Goal: Task Accomplishment & Management: Manage account settings

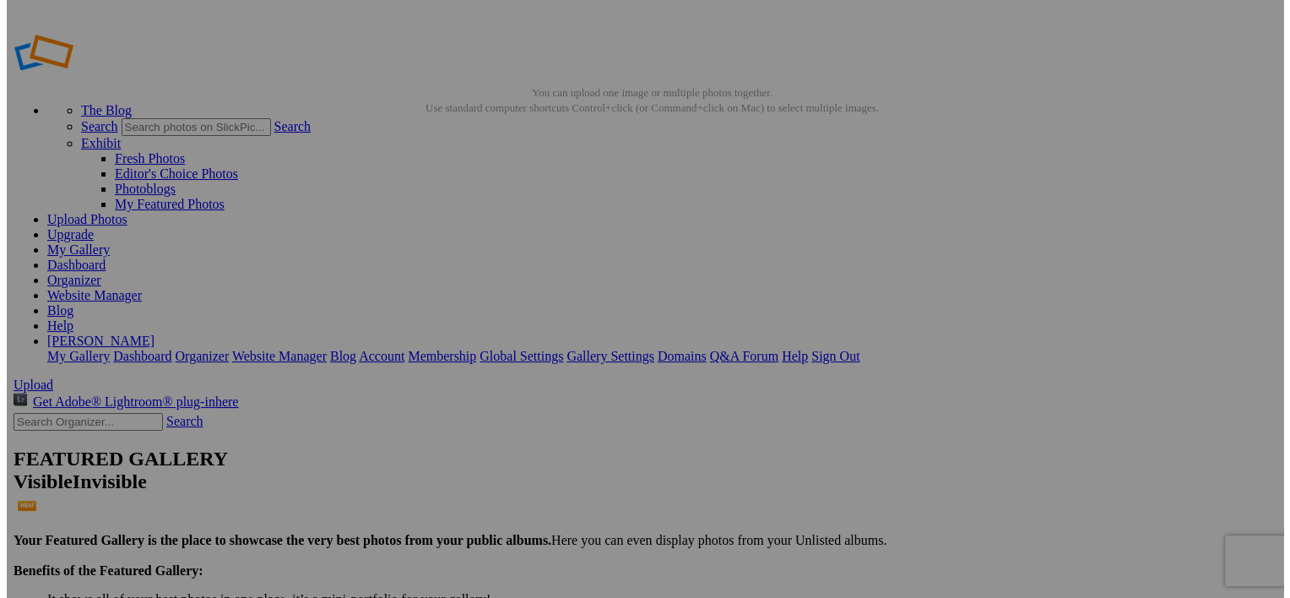
scroll to position [3, 0]
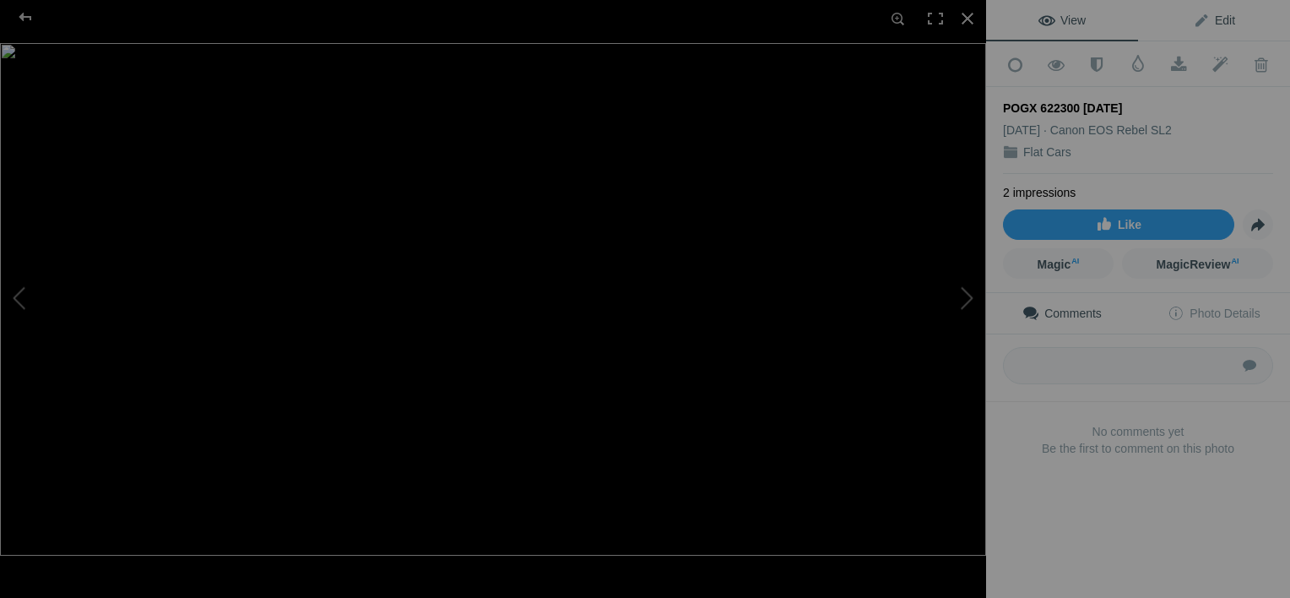
click at [1208, 20] on span "Edit" at bounding box center [1214, 21] width 42 height 14
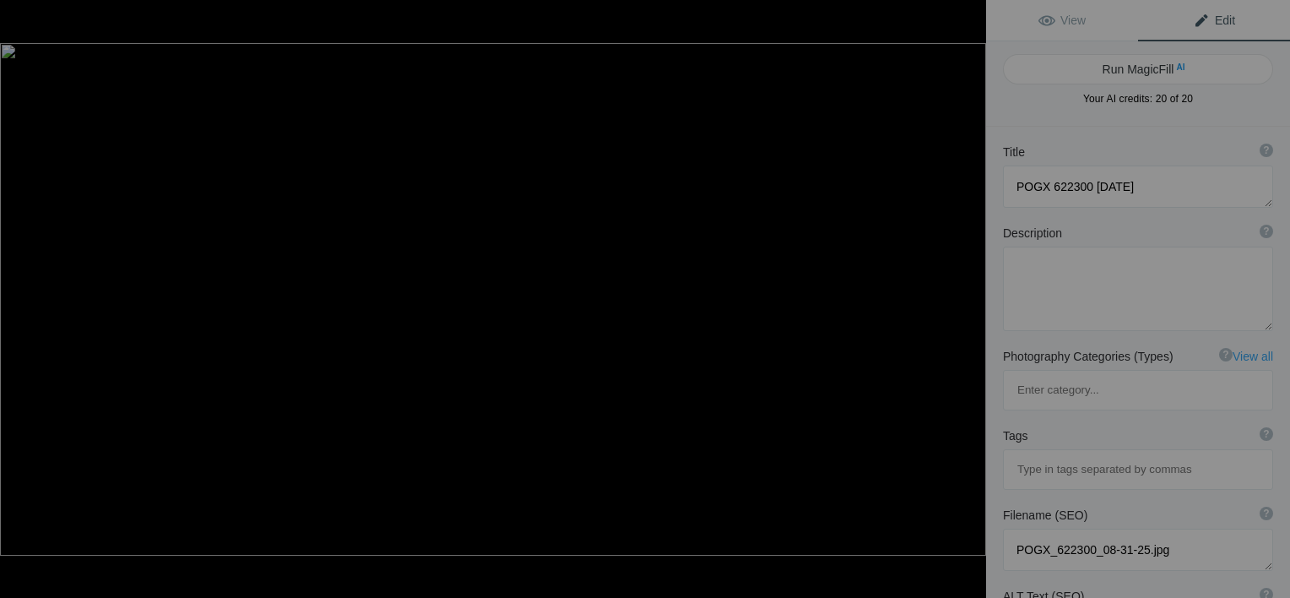
scroll to position [223, 0]
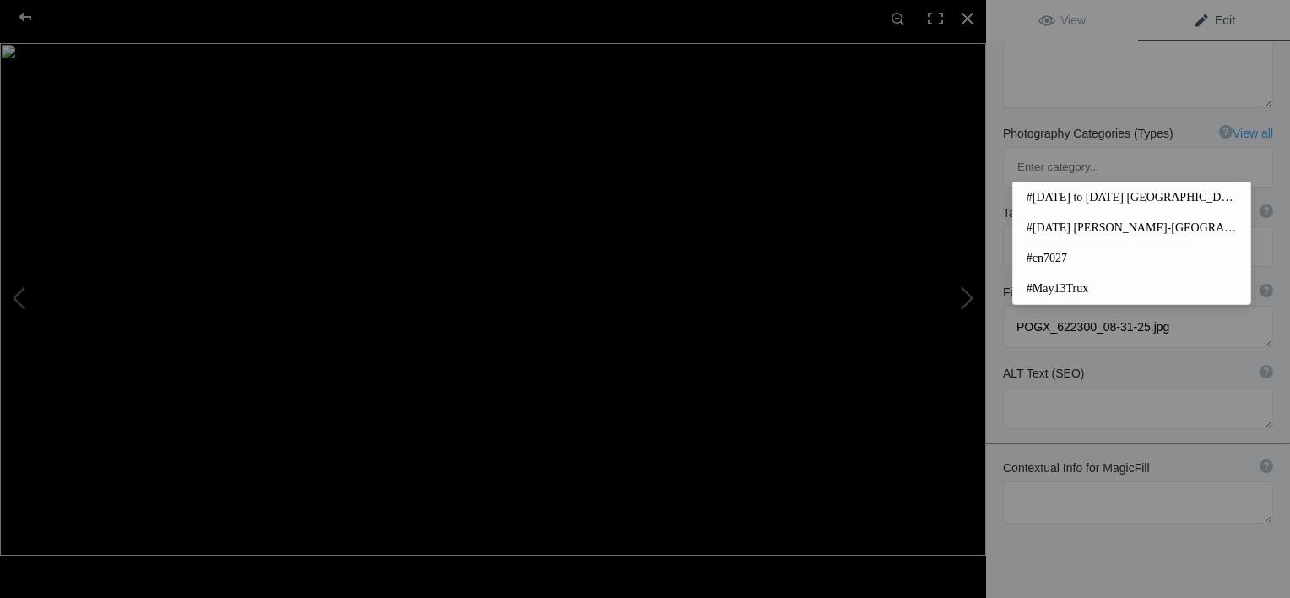
click at [1096, 231] on input at bounding box center [1138, 246] width 252 height 30
click at [1138, 362] on div "Title ? Photo title is one of the highest used Search Engine ranking criteria a…" at bounding box center [1138, 285] width 304 height 763
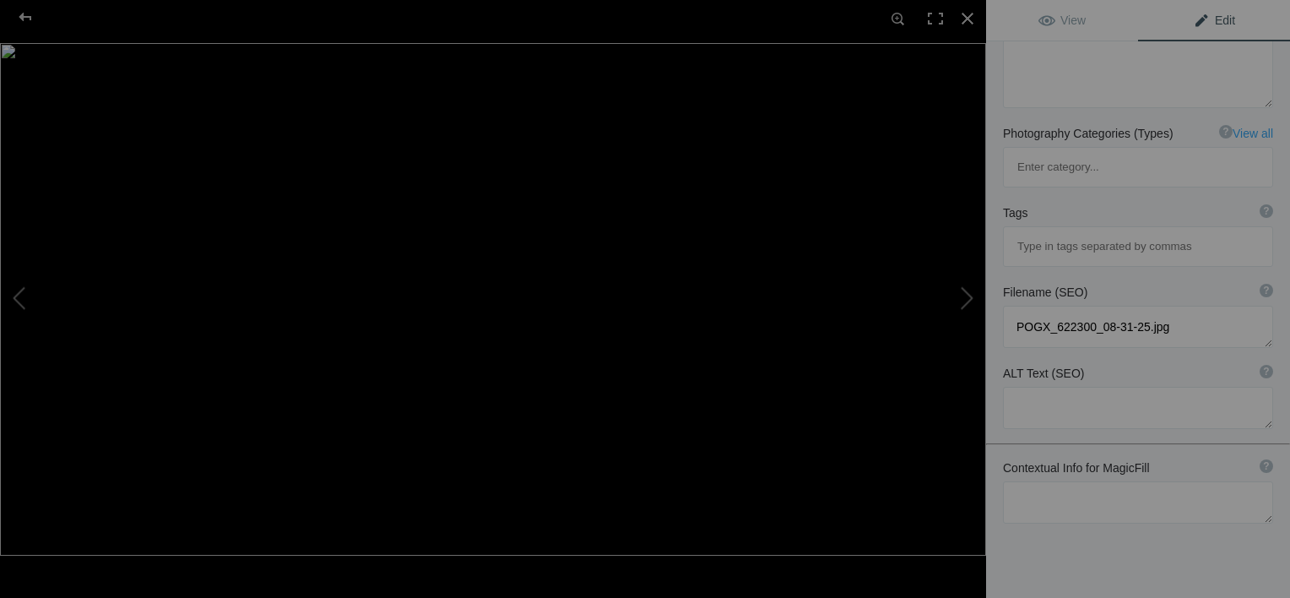
click at [1078, 204] on div "Tags ? Tags are keywords that describe images. For SEO purposes, do not tag pho…" at bounding box center [1138, 212] width 270 height 17
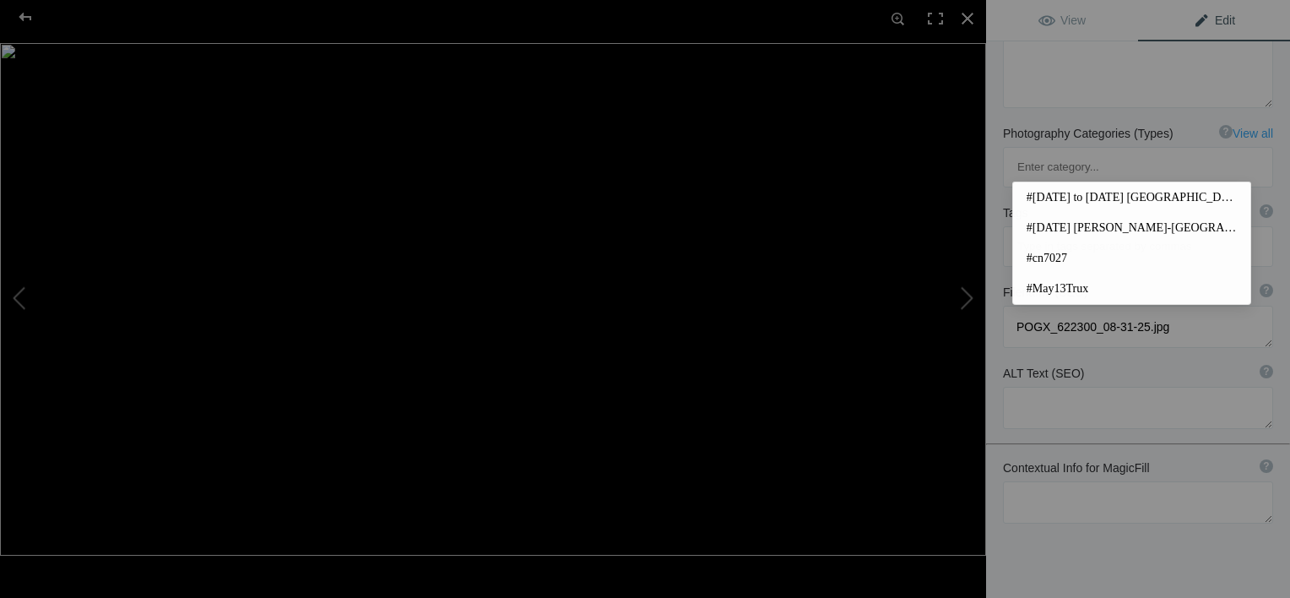
click at [1085, 231] on input at bounding box center [1138, 246] width 252 height 30
click at [1197, 17] on span "Edit" at bounding box center [1214, 21] width 42 height 14
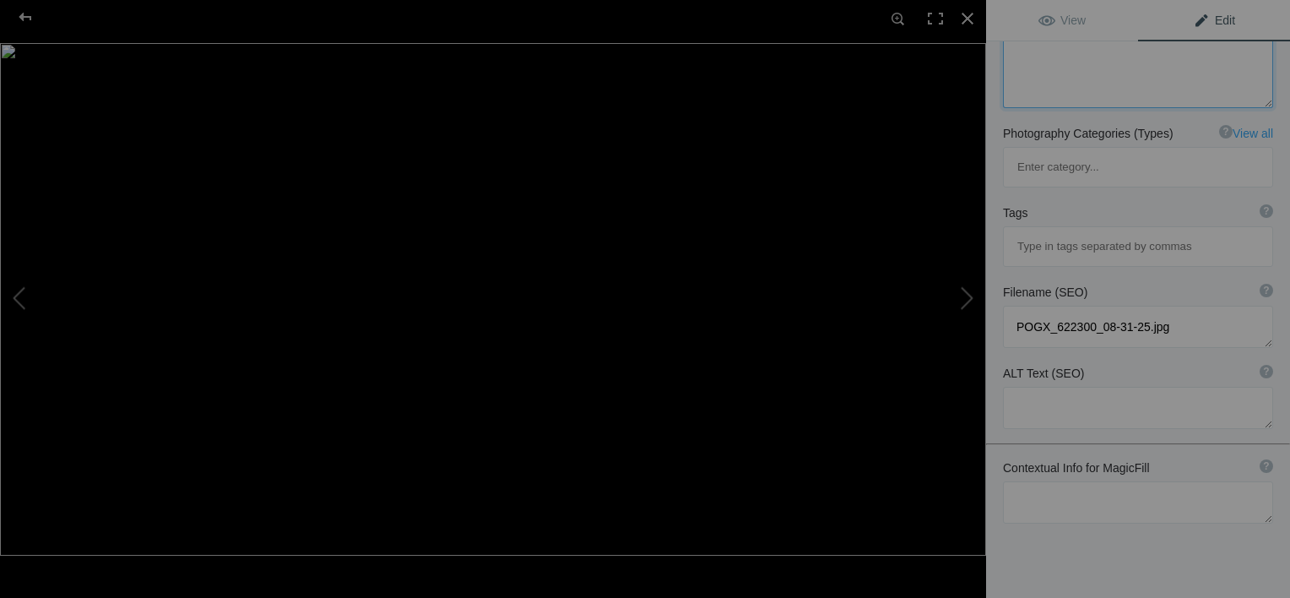
click at [1053, 81] on textarea at bounding box center [1138, 66] width 270 height 84
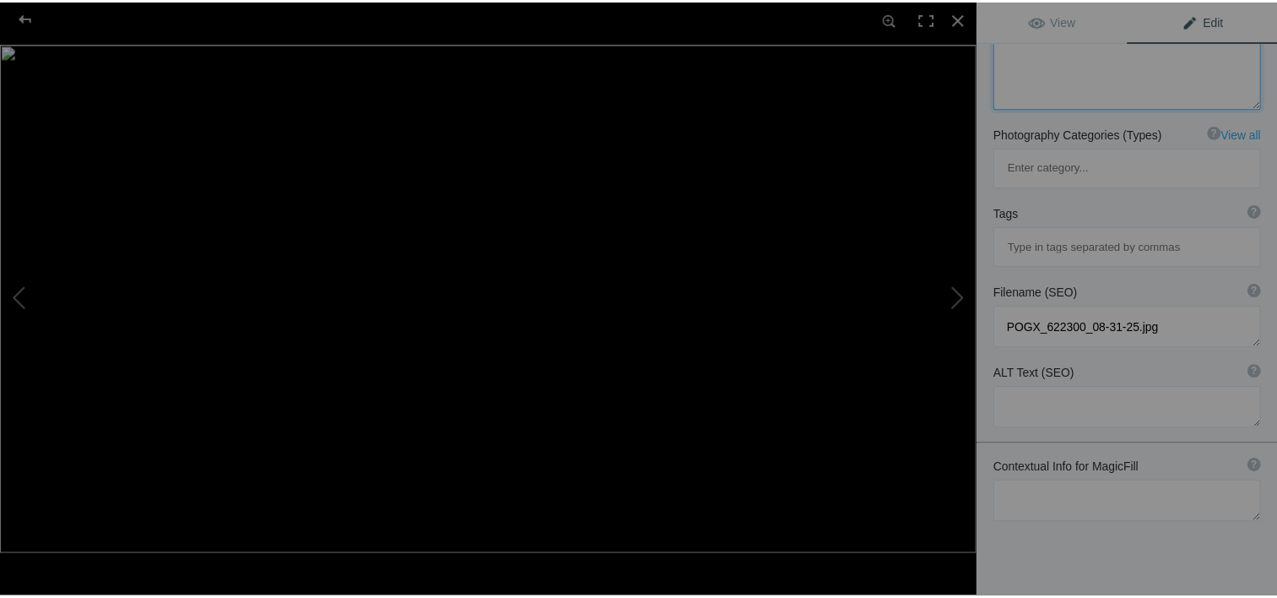
scroll to position [0, 0]
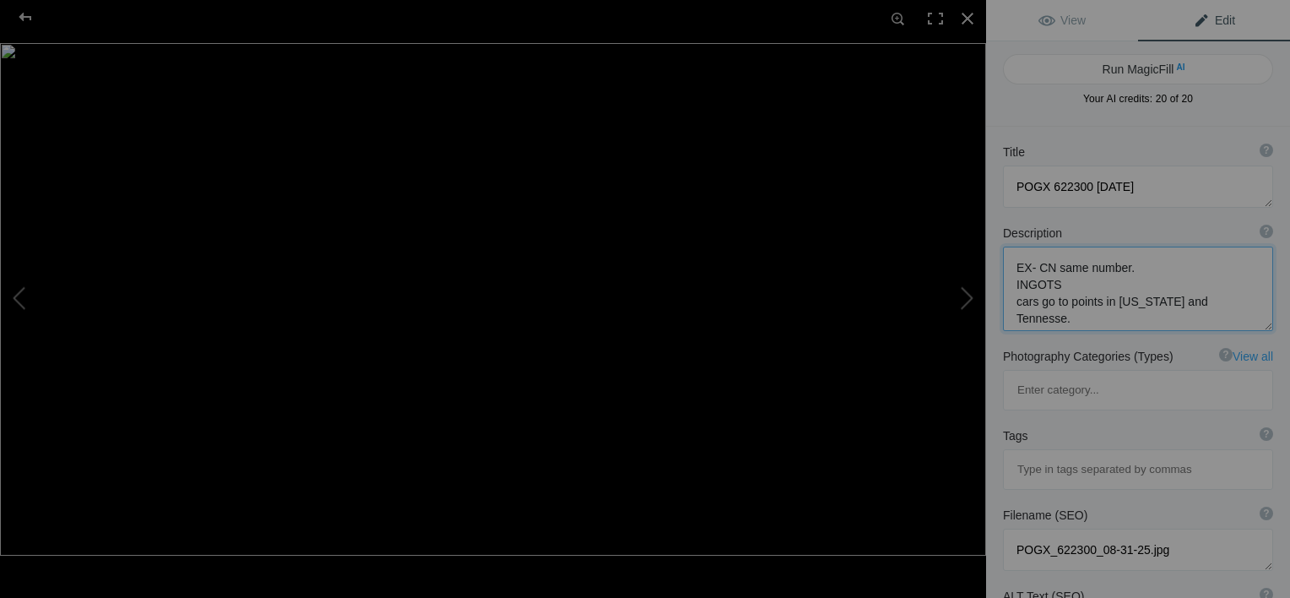
type textarea "EX- CN same number. INGOTS cars go to points in [US_STATE] and Tennesse."
click at [1020, 121] on div "Run MagicFill AI Your AI credits: 20 of 20 You have used all your AI credits Up…" at bounding box center [1138, 83] width 304 height 85
click at [965, 290] on button at bounding box center [923, 299] width 127 height 215
type textarea "POGX 622374 [DATE]"
type textarea "POGX_622374_08-31-25.jpg"
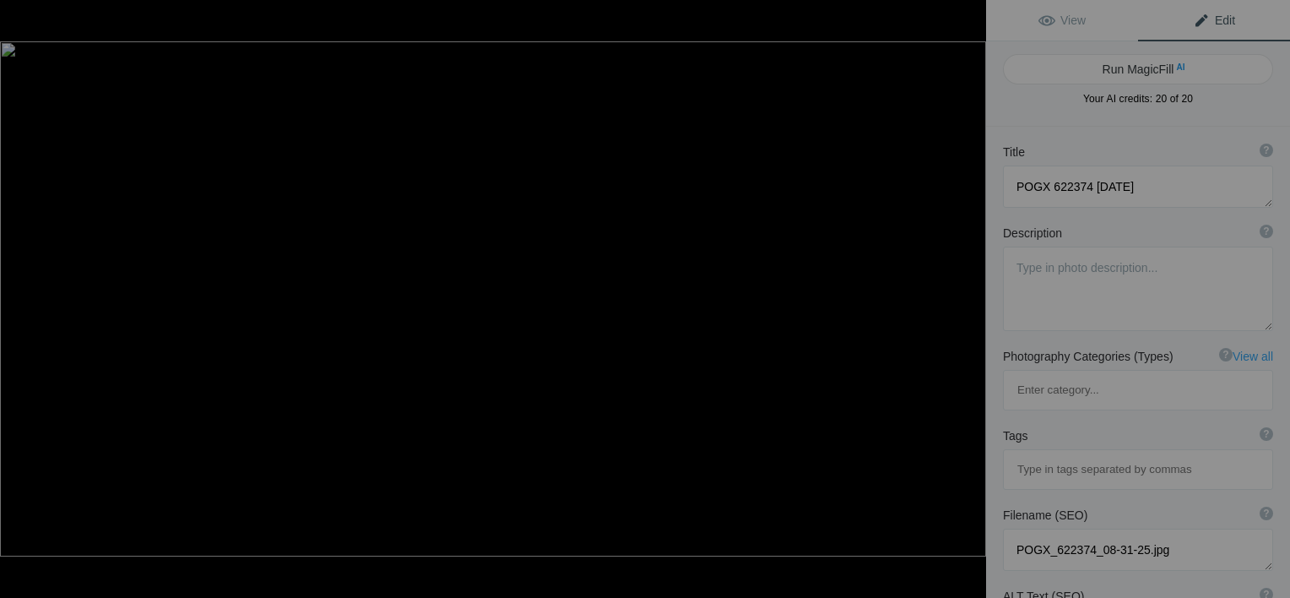
click at [966, 290] on button at bounding box center [923, 299] width 127 height 215
type textarea "POGX 864055 [DATE]"
type textarea "POGX_864055_08-31-25.jpg"
click at [966, 290] on button at bounding box center [923, 299] width 127 height 215
type textarea "POGX 864250 August xx 2025"
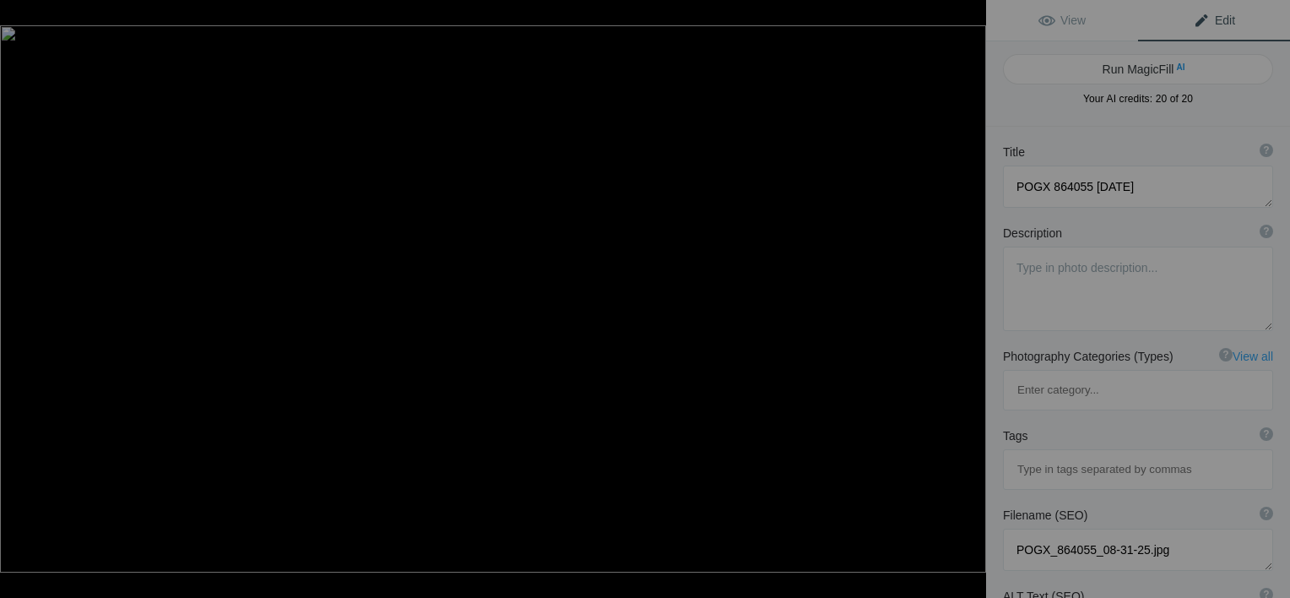
type textarea "POGX_864250_August_xx_2025.jpg"
click at [966, 290] on button at bounding box center [923, 299] width 127 height 215
type textarea "POGX 978617 August xx 2025"
type textarea "POGX_978617_August_xx_2025.jpg"
click at [966, 290] on button at bounding box center [923, 299] width 127 height 215
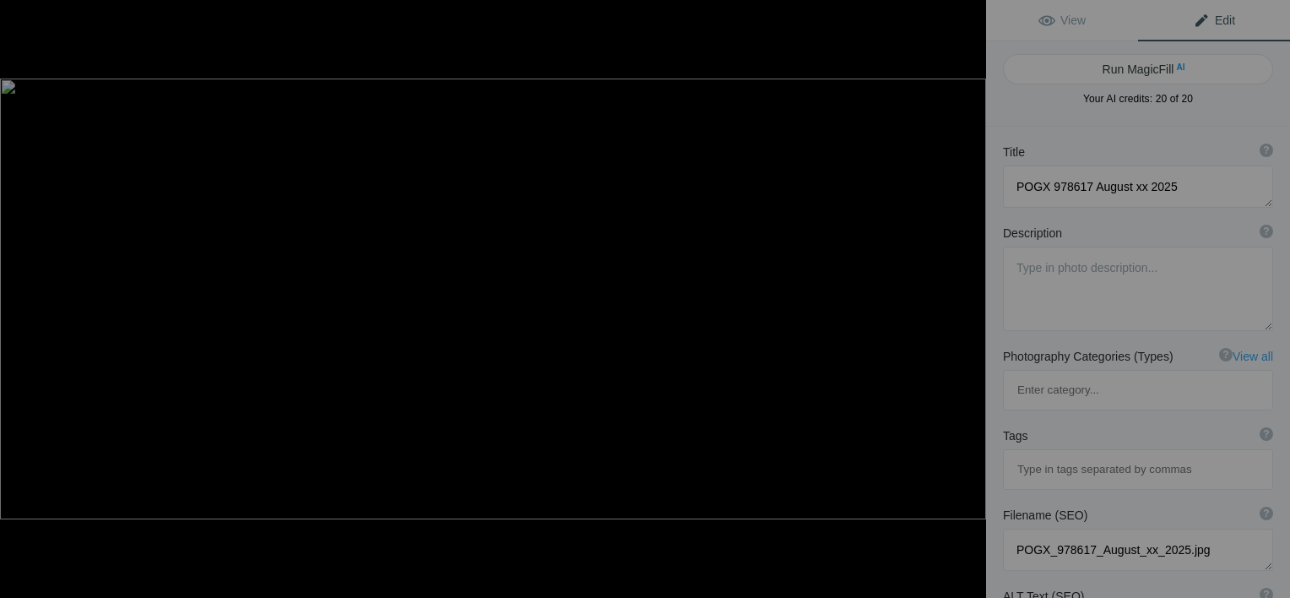
type textarea "FTTX R1"
type textarea "FTTX_R1.jpg"
click at [966, 290] on button at bounding box center [923, 299] width 127 height 215
type textarea "FTTX 982499 [DATE]"
type textarea "FTTX_982499_05-19-25.jpg"
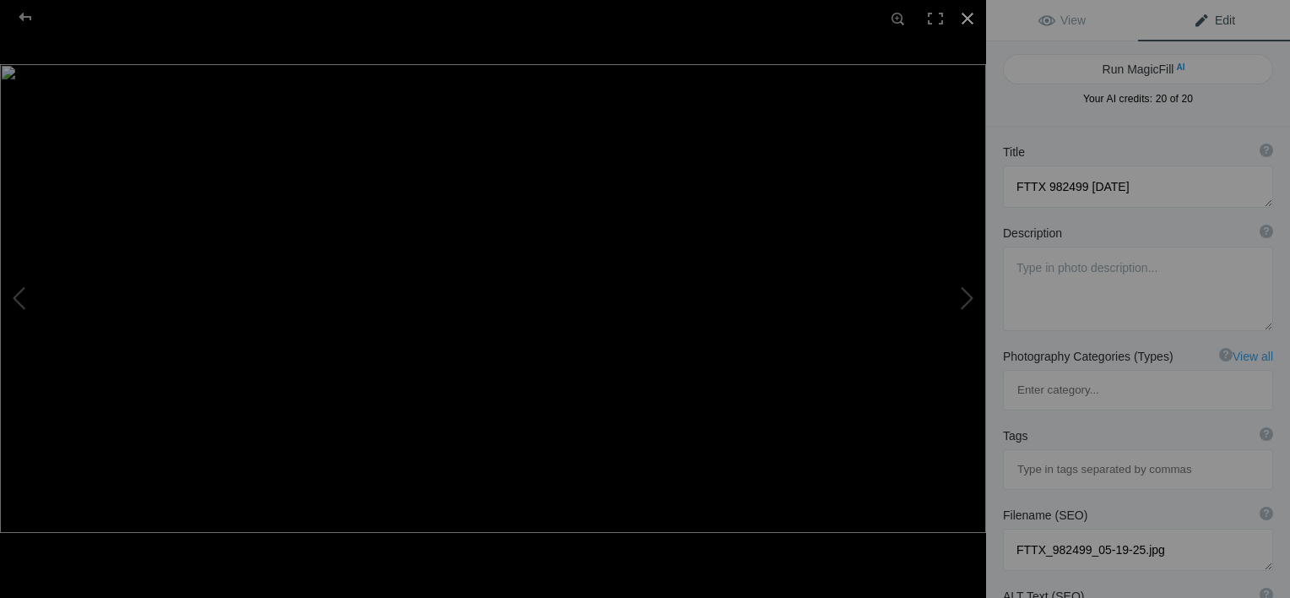
click at [968, 14] on div at bounding box center [967, 18] width 37 height 37
